Goal: Transaction & Acquisition: Obtain resource

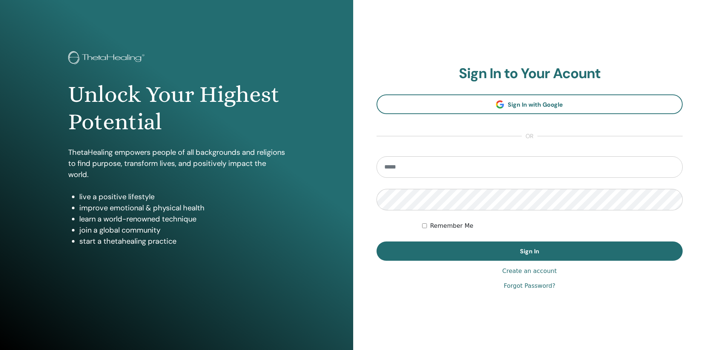
click at [424, 158] on input "email" at bounding box center [530, 167] width 307 height 22
type input "**********"
click at [377, 242] on button "Sign In" at bounding box center [530, 251] width 307 height 19
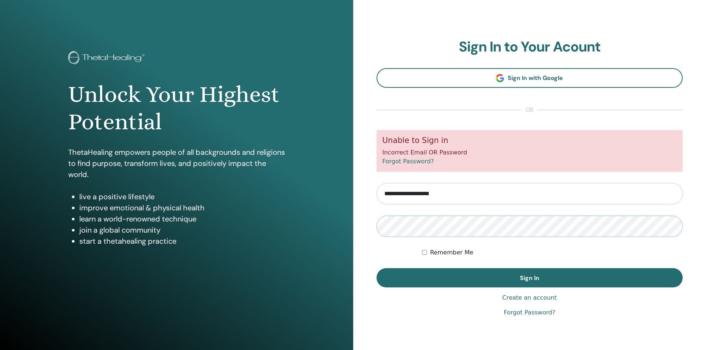
click at [377, 268] on button "Sign In" at bounding box center [530, 277] width 307 height 19
click at [479, 193] on input "**********" at bounding box center [530, 194] width 307 height 22
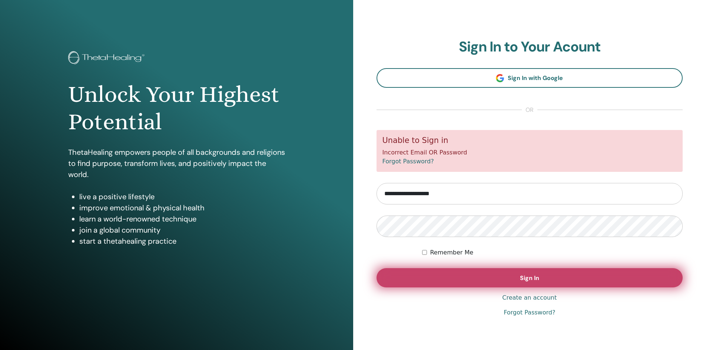
click at [502, 280] on button "Sign In" at bounding box center [530, 277] width 307 height 19
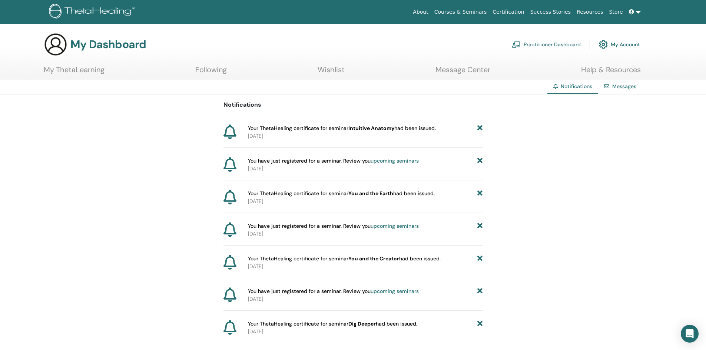
click at [259, 128] on span "Your ThetaHealing certificate for seminar Intuitive Anatomy had been issued." at bounding box center [342, 129] width 188 height 8
click at [73, 70] on link "My ThetaLearning" at bounding box center [74, 72] width 61 height 14
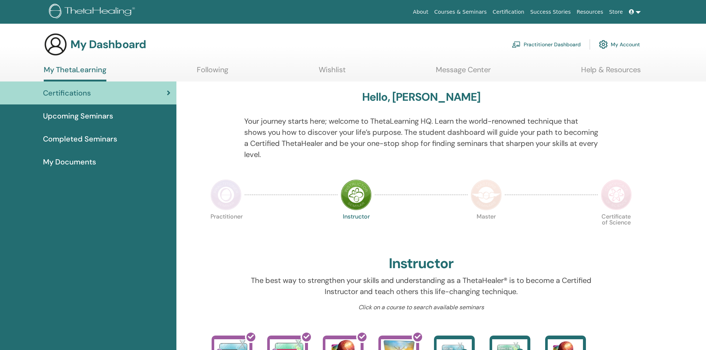
click at [621, 43] on link "My Account" at bounding box center [619, 44] width 41 height 16
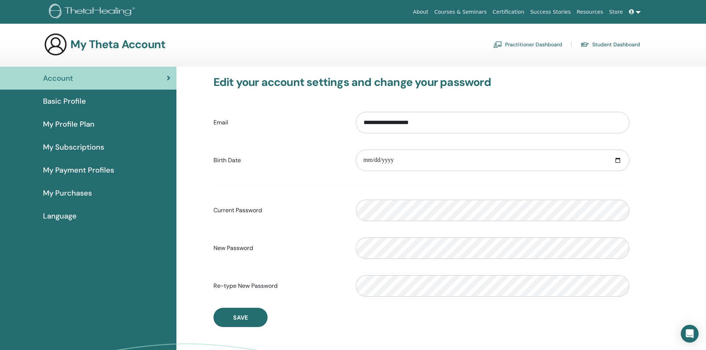
click at [88, 147] on span "My Subscriptions" at bounding box center [73, 147] width 61 height 11
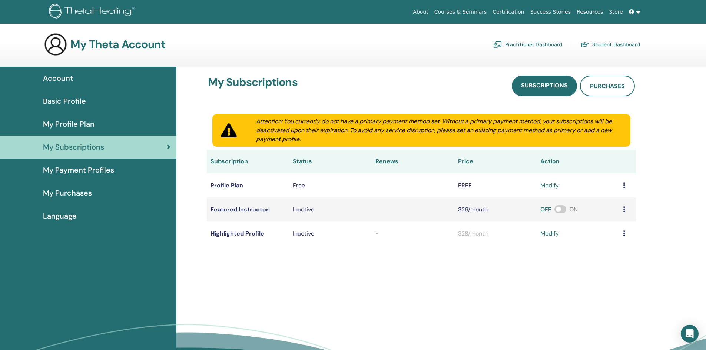
click at [80, 105] on span "Basic Profile" at bounding box center [64, 101] width 43 height 11
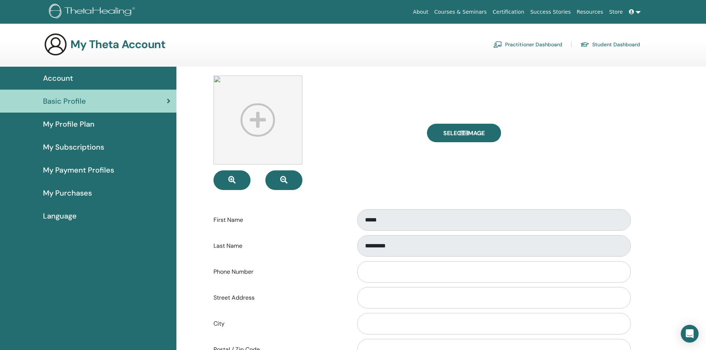
click at [79, 126] on span "My Profile Plan" at bounding box center [69, 124] width 52 height 11
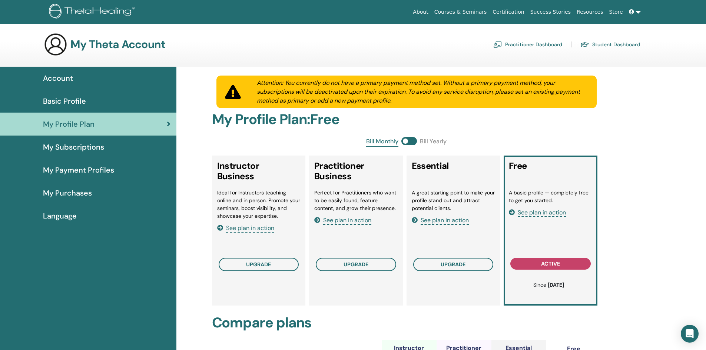
click at [80, 147] on span "My Subscriptions" at bounding box center [73, 147] width 61 height 11
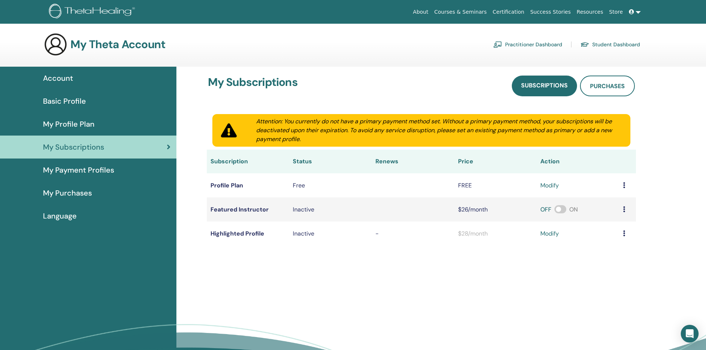
click at [67, 80] on span "Account" at bounding box center [58, 78] width 30 height 11
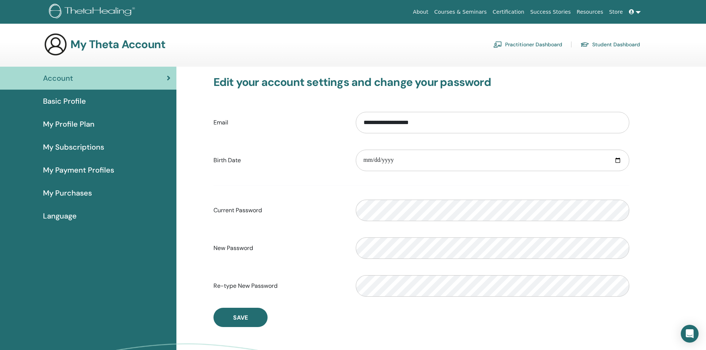
click at [629, 14] on link at bounding box center [635, 12] width 18 height 14
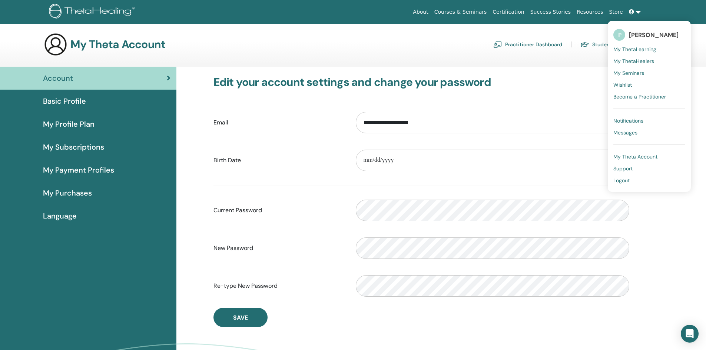
click at [61, 123] on span "My Profile Plan" at bounding box center [69, 124] width 52 height 11
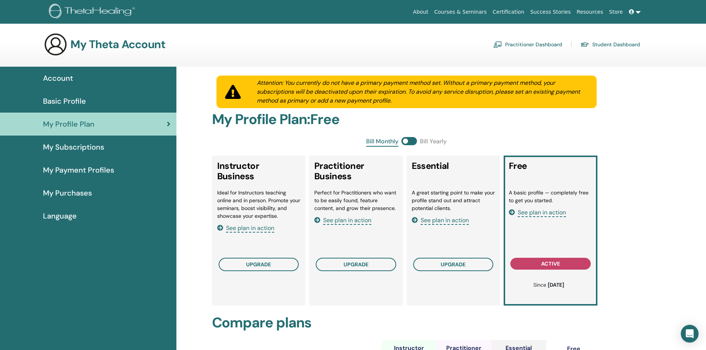
click at [66, 103] on span "Basic Profile" at bounding box center [64, 101] width 43 height 11
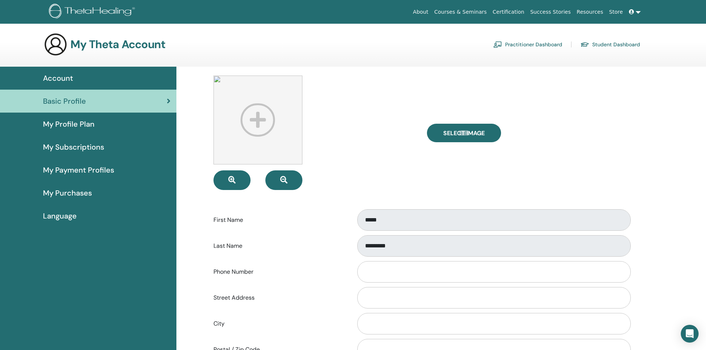
click at [103, 49] on h3 "My Theta Account" at bounding box center [117, 44] width 95 height 13
click at [633, 13] on icon at bounding box center [631, 11] width 5 height 5
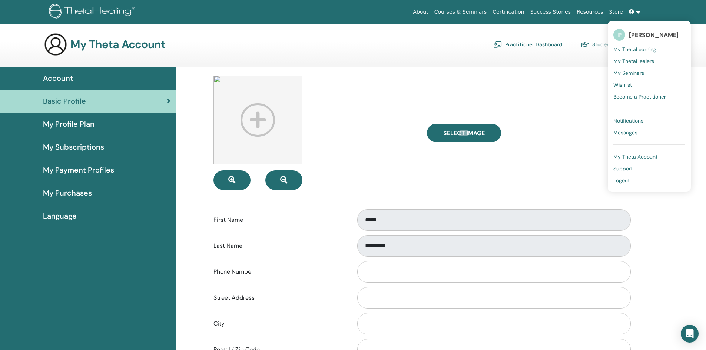
click at [646, 36] on span "[PERSON_NAME]" at bounding box center [654, 35] width 50 height 8
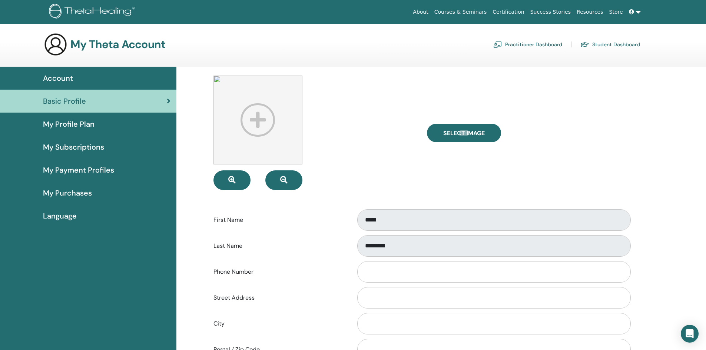
click at [640, 13] on link at bounding box center [635, 12] width 18 height 14
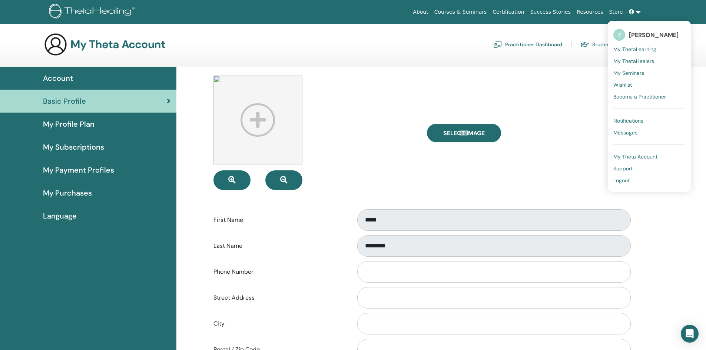
click at [645, 74] on link "My Seminars" at bounding box center [650, 73] width 72 height 12
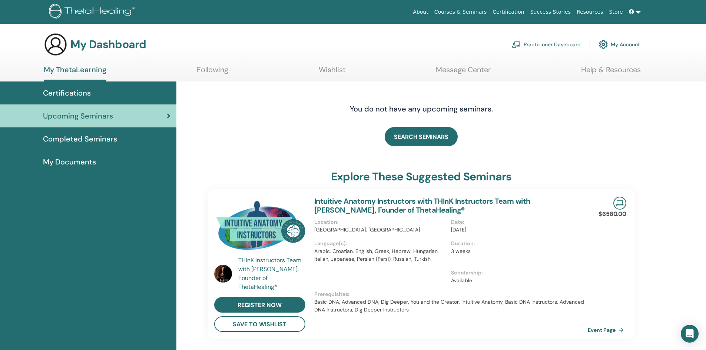
click at [76, 161] on span "My Documents" at bounding box center [69, 161] width 53 height 11
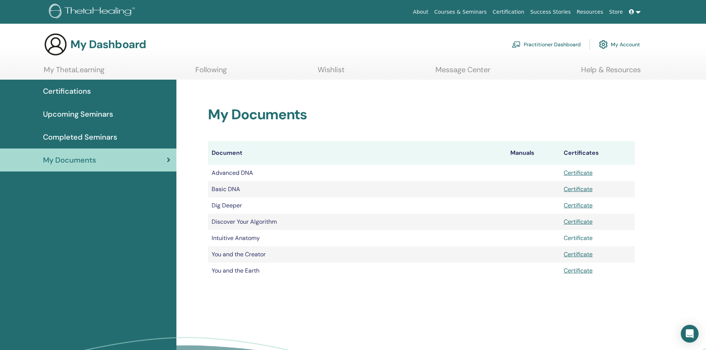
click at [589, 239] on link "Certificate" at bounding box center [578, 238] width 29 height 8
